Goal: Task Accomplishment & Management: Manage account settings

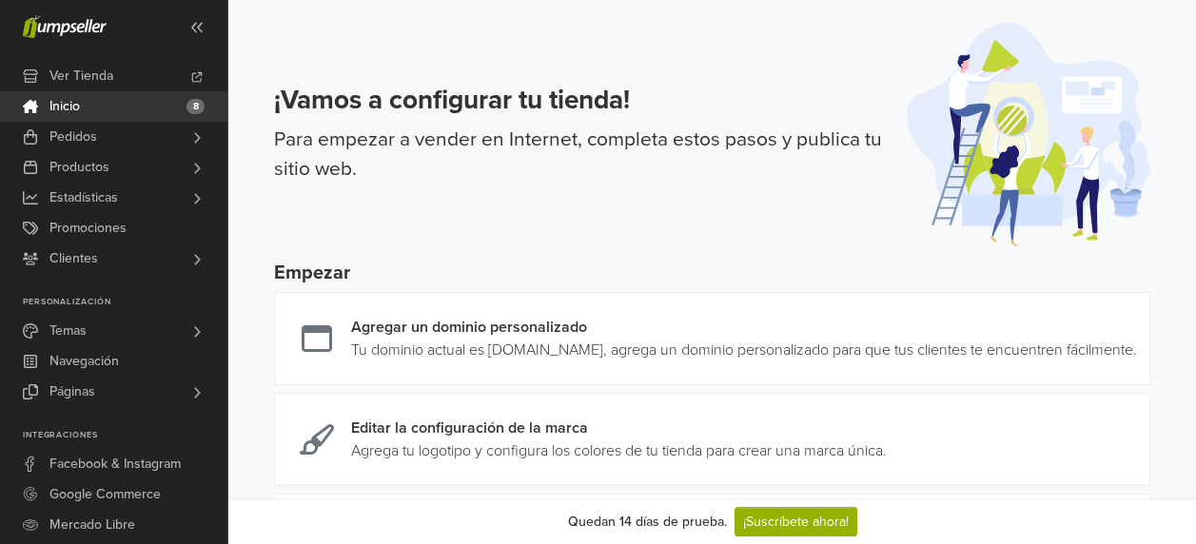
scroll to position [190, 0]
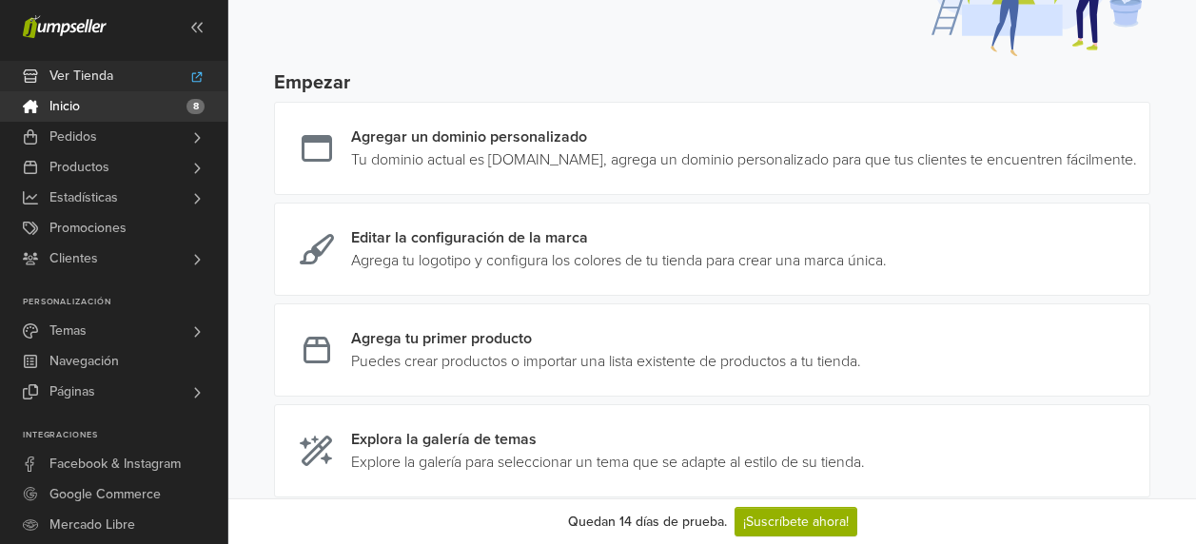
click at [158, 74] on link "Ver Tienda" at bounding box center [113, 76] width 227 height 30
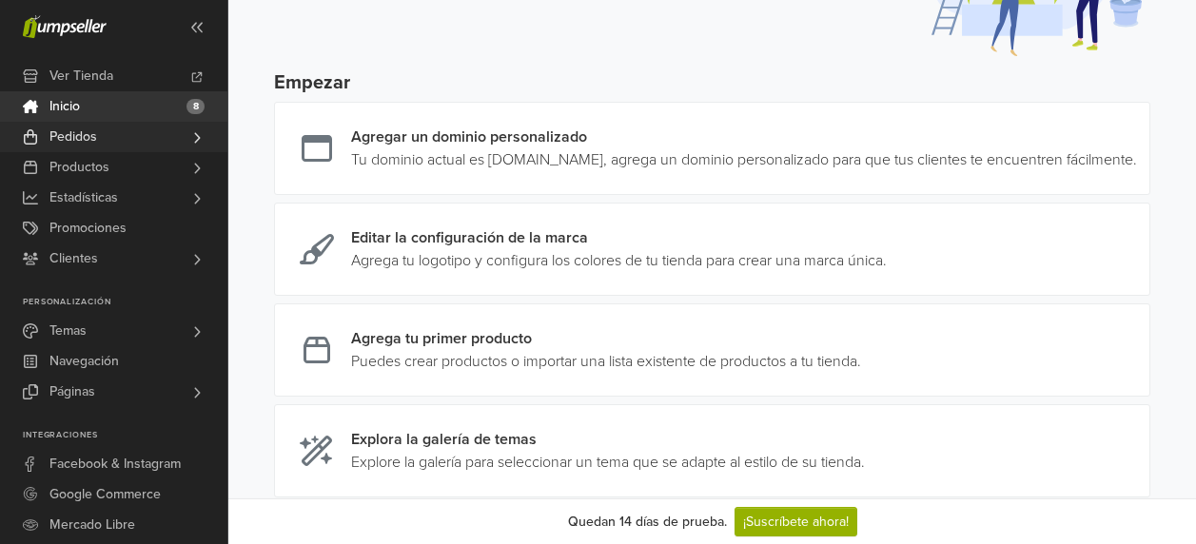
click at [74, 144] on span "Pedidos" at bounding box center [73, 137] width 48 height 30
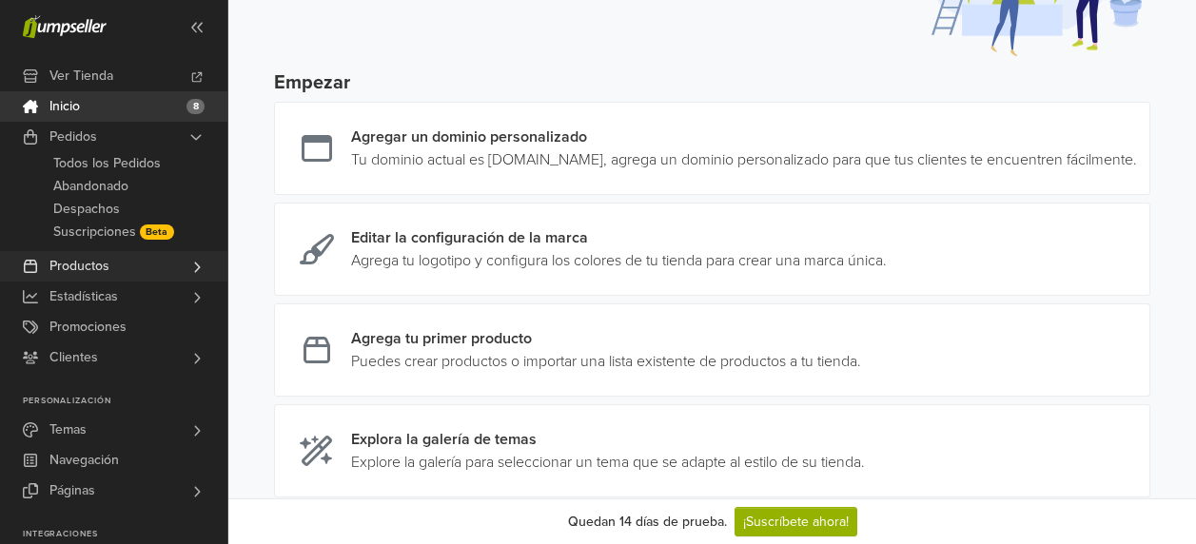
click at [79, 267] on span "Productos" at bounding box center [79, 266] width 60 height 30
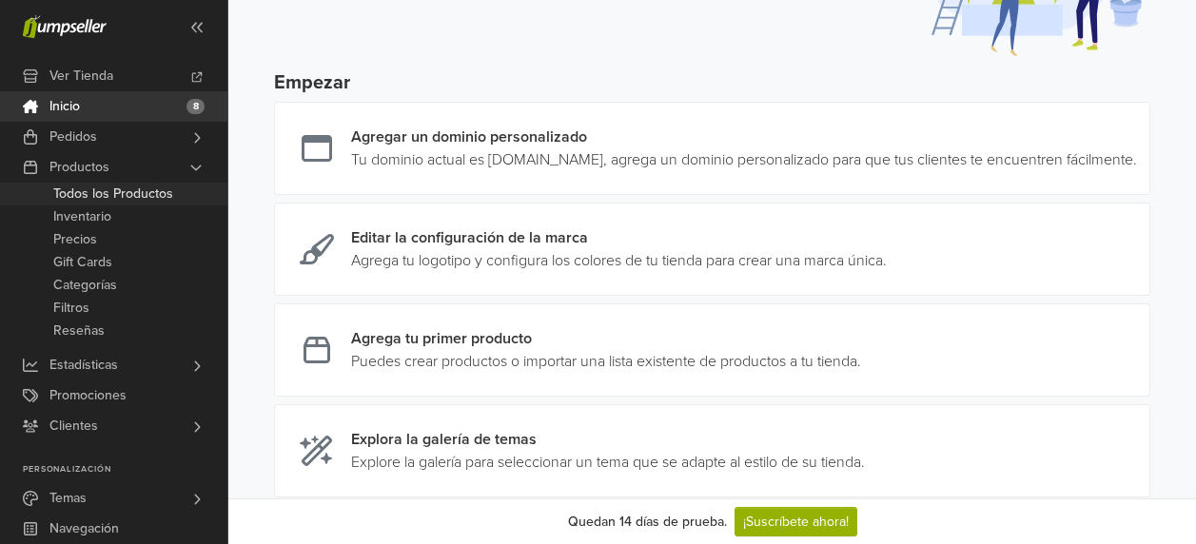
click at [89, 190] on span "Todos los Productos" at bounding box center [113, 194] width 120 height 23
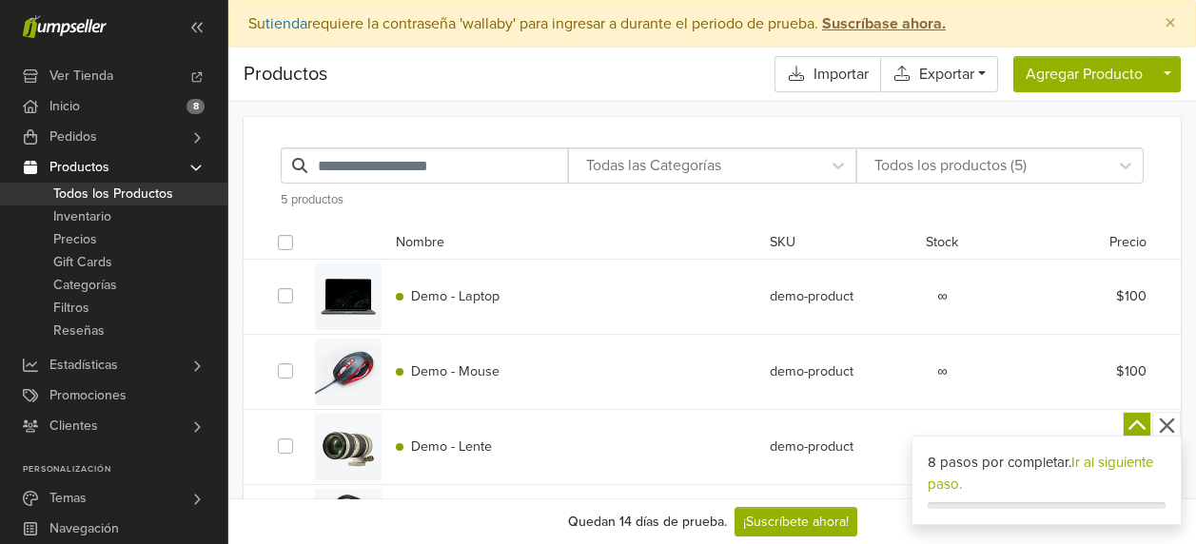
click at [284, 308] on div at bounding box center [289, 296] width 23 height 23
click at [301, 285] on label at bounding box center [301, 285] width 0 height 0
click at [842, 308] on div "Demo - Laptop demo-product ∞ $100" at bounding box center [712, 297] width 897 height 74
click at [459, 302] on span "Demo - Laptop" at bounding box center [455, 296] width 88 height 16
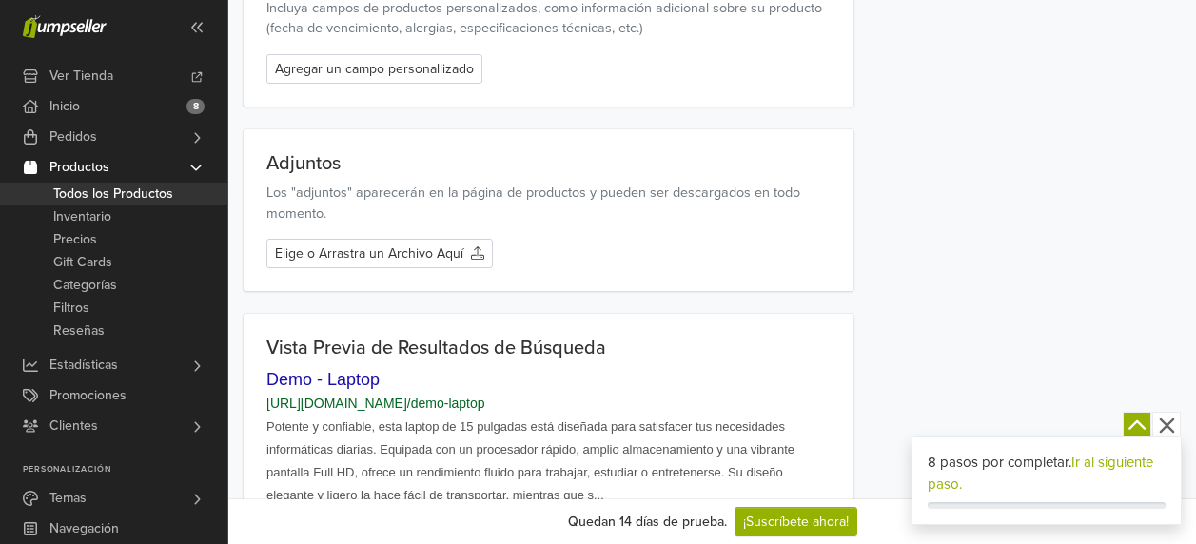
scroll to position [2579, 0]
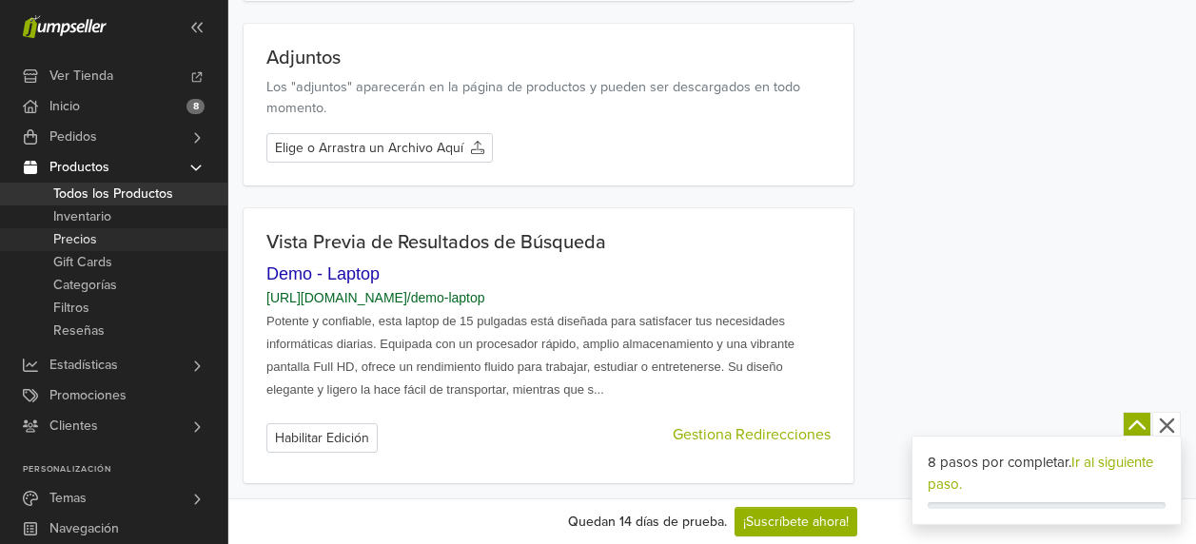
click at [84, 233] on span "Precios" at bounding box center [75, 239] width 44 height 23
click at [81, 239] on span "Precios" at bounding box center [75, 239] width 44 height 23
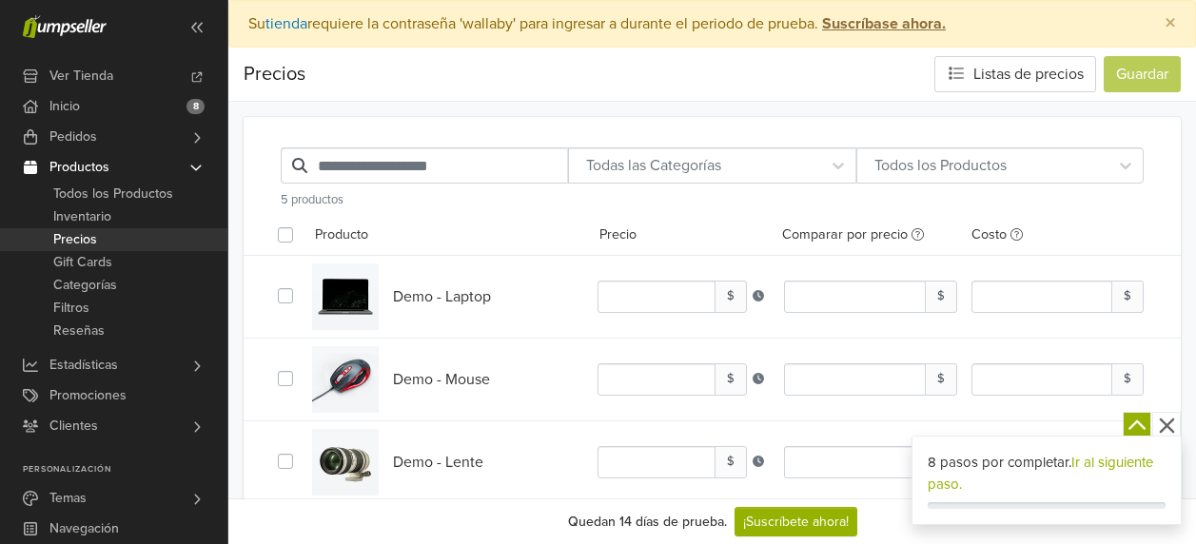
scroll to position [190, 0]
